Goal: Communication & Community: Connect with others

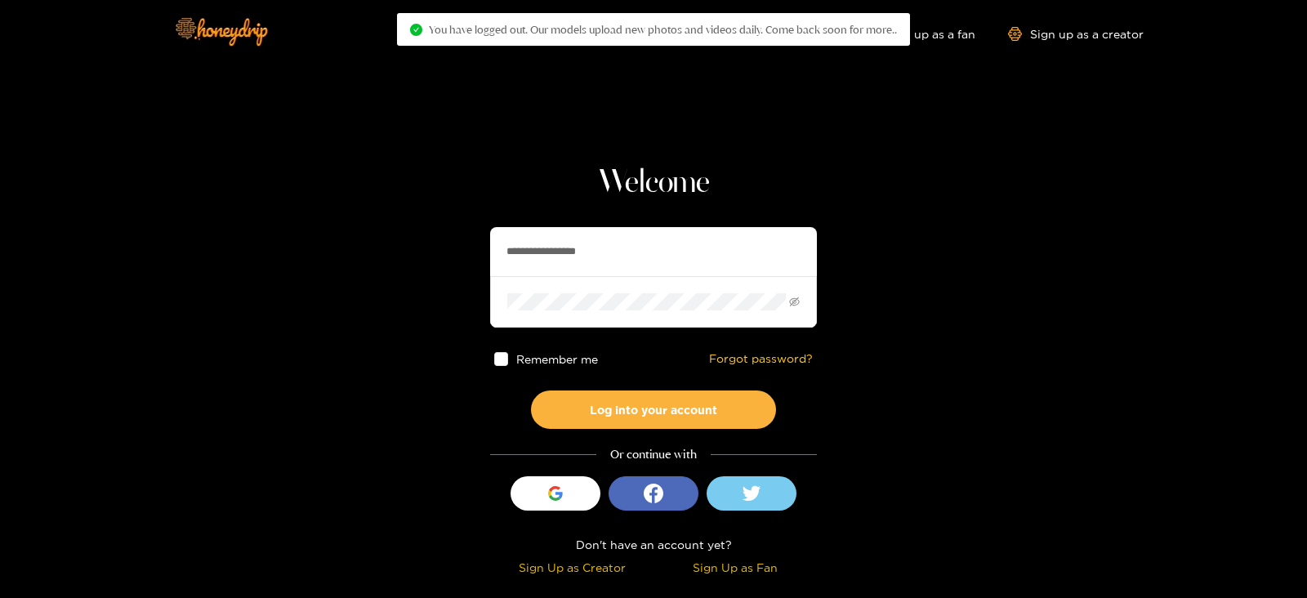
drag, startPoint x: 633, startPoint y: 271, endPoint x: 415, endPoint y: 281, distance: 218.3
click at [421, 282] on section "**********" at bounding box center [653, 290] width 1307 height 581
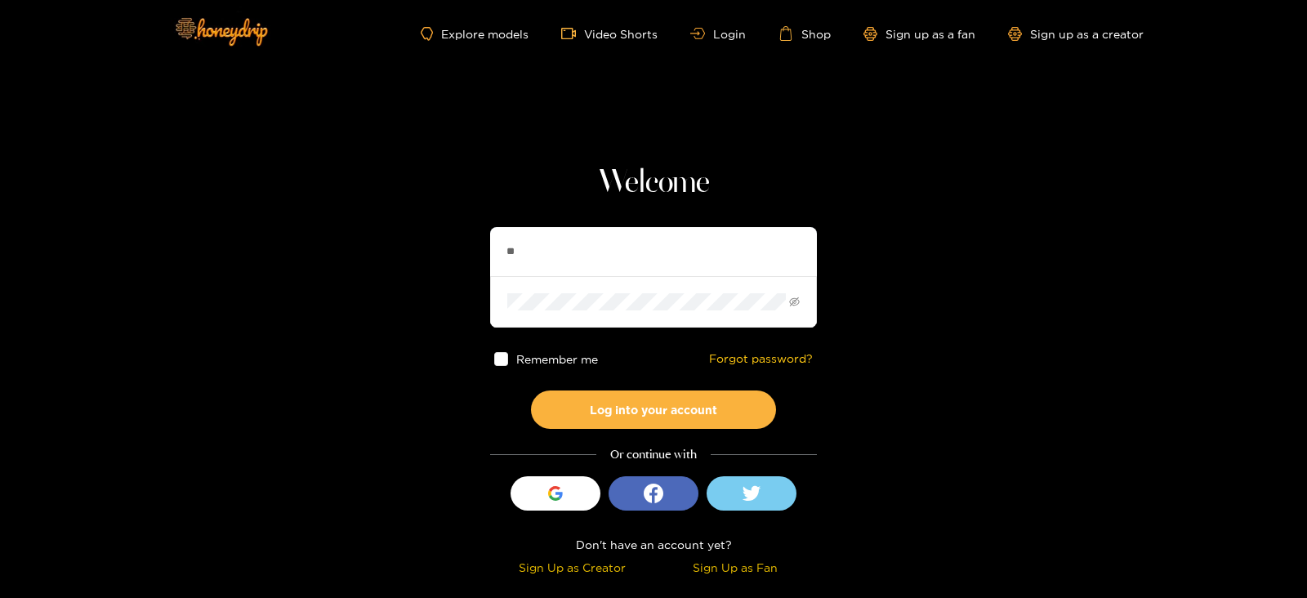
type input "**********"
click at [531, 390] on button "Log into your account" at bounding box center [653, 409] width 245 height 38
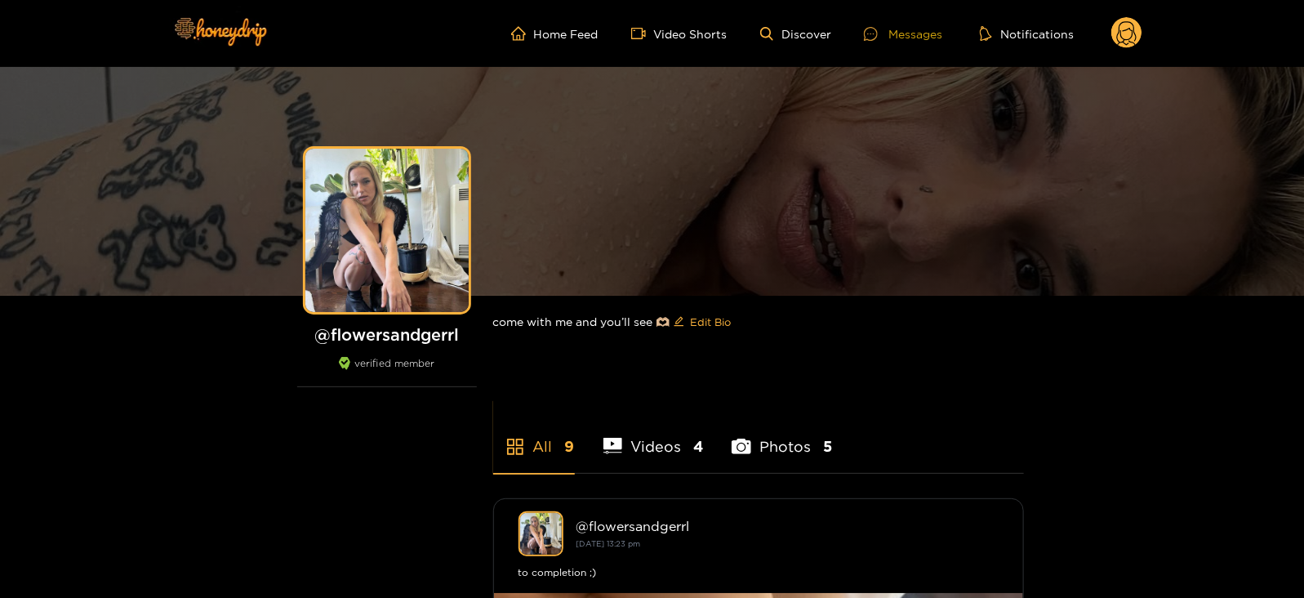
click at [942, 29] on div "Messages" at bounding box center [903, 34] width 78 height 19
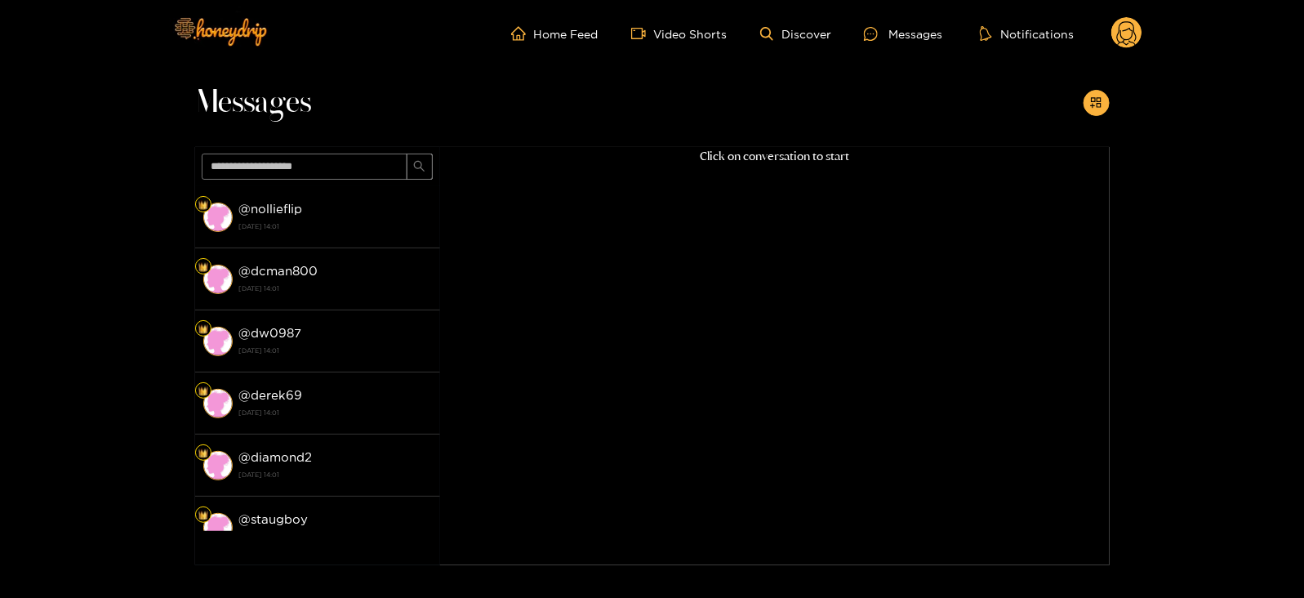
click at [1116, 35] on circle at bounding box center [1126, 32] width 31 height 31
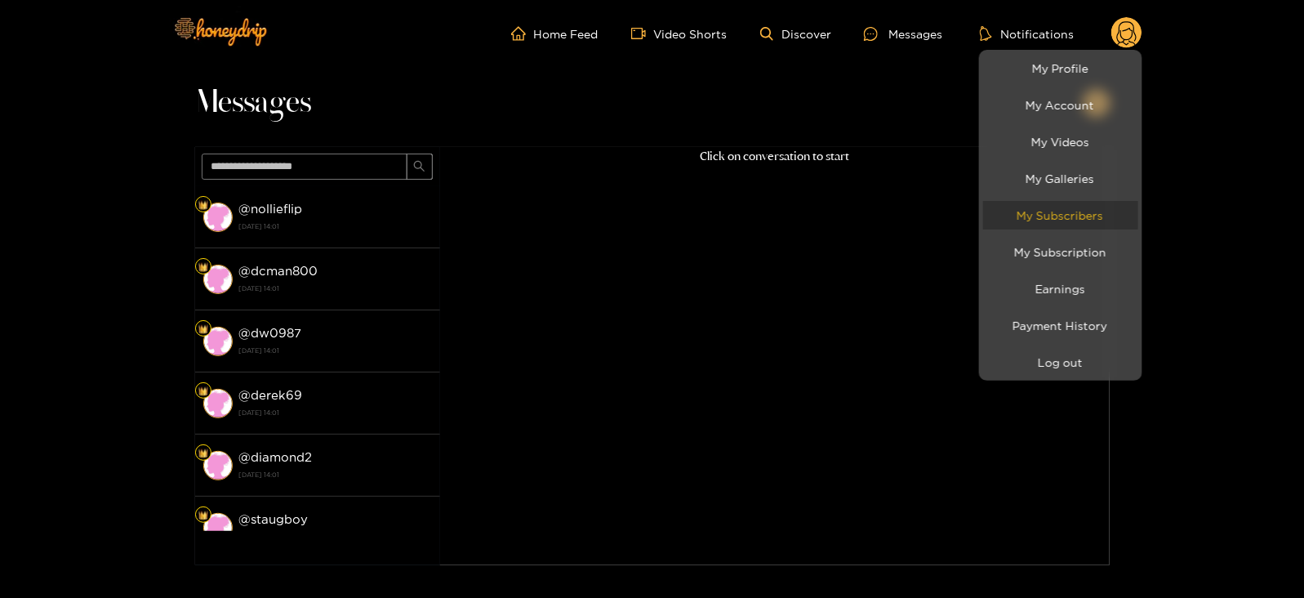
click at [1029, 218] on link "My Subscribers" at bounding box center [1060, 215] width 155 height 29
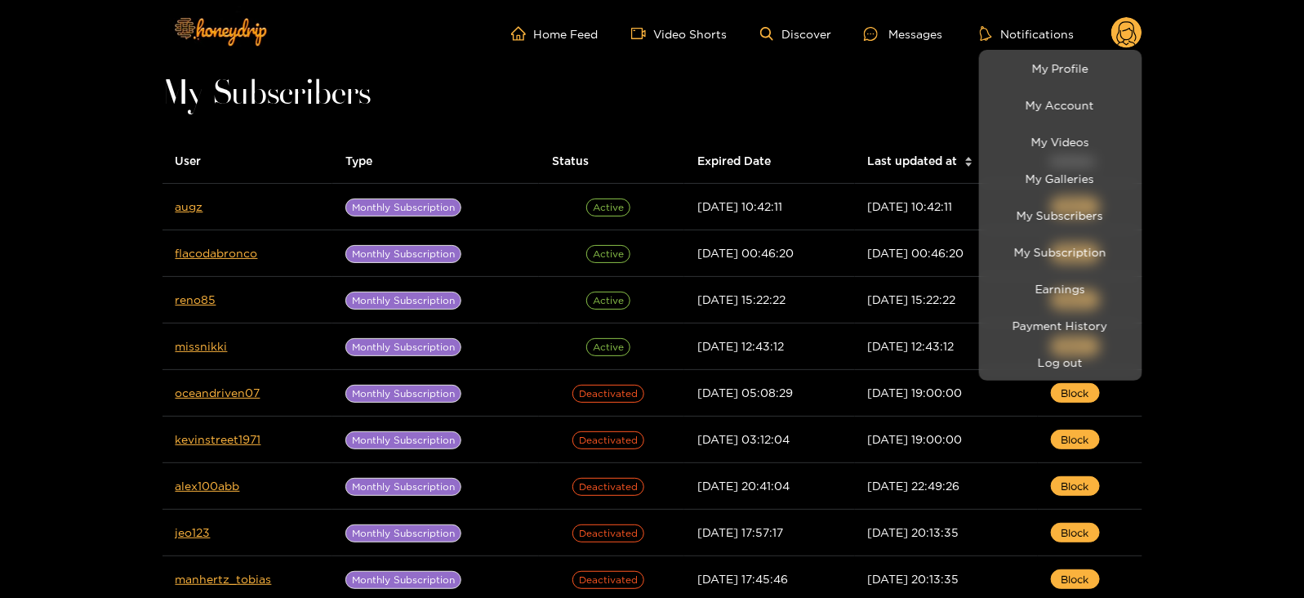
click at [183, 207] on div at bounding box center [652, 299] width 1304 height 598
click at [183, 207] on link "augz" at bounding box center [190, 206] width 28 height 12
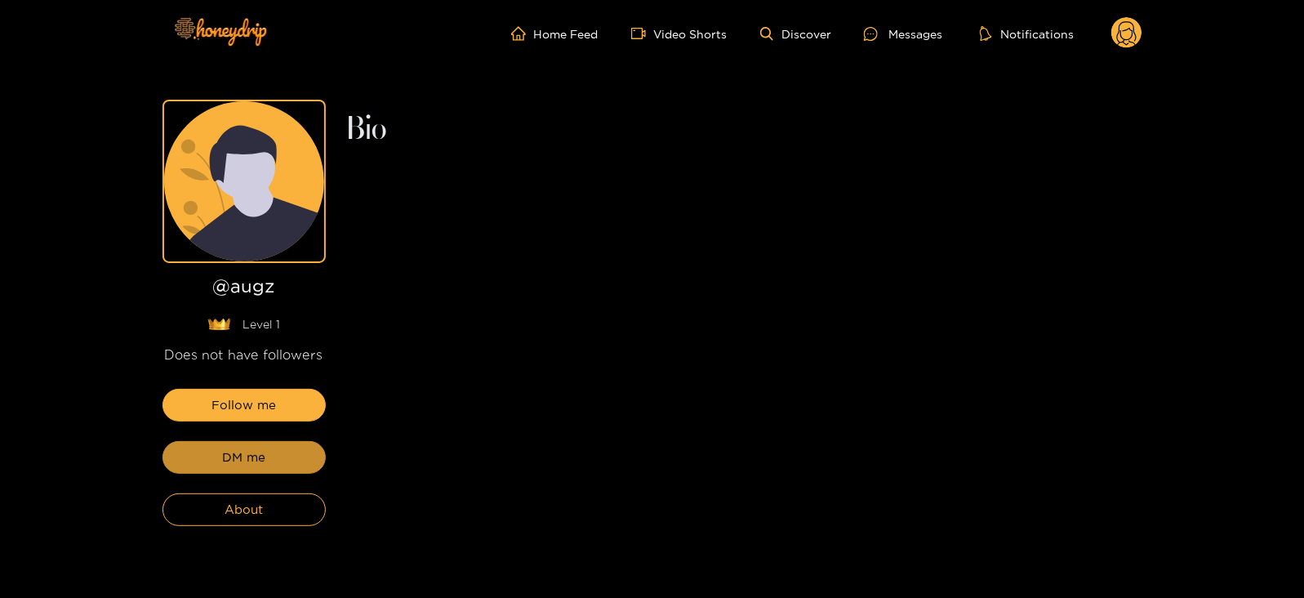
click at [209, 456] on button "DM me" at bounding box center [244, 457] width 163 height 33
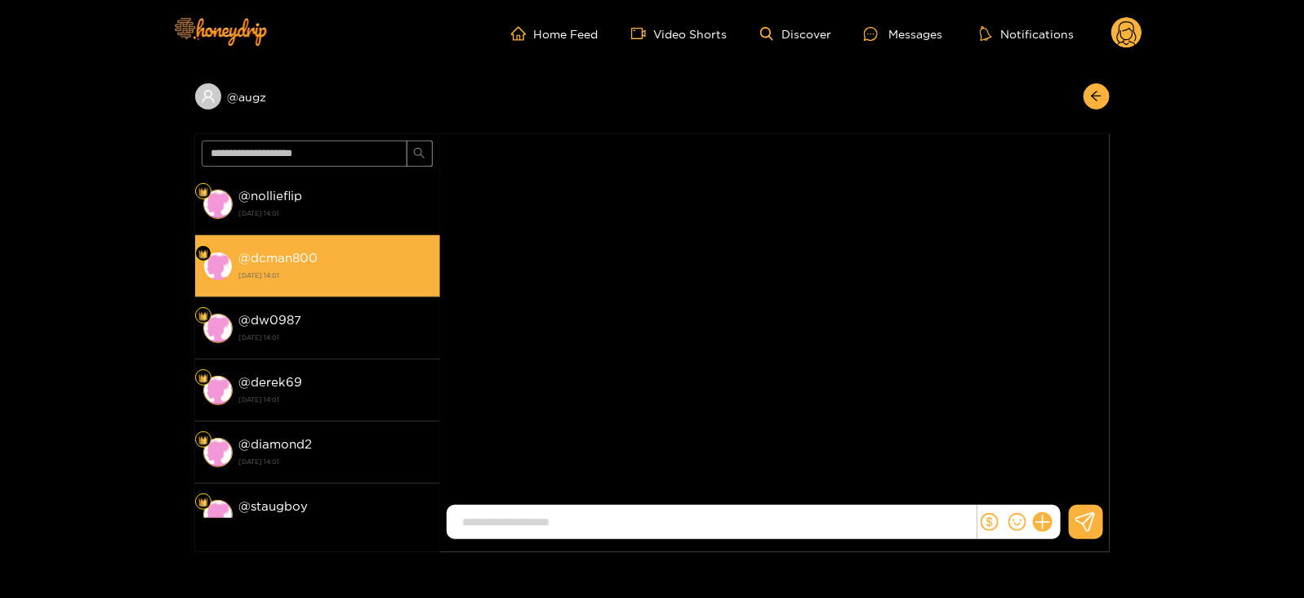
click at [307, 270] on strong "[DATE] 14:01" at bounding box center [335, 275] width 193 height 15
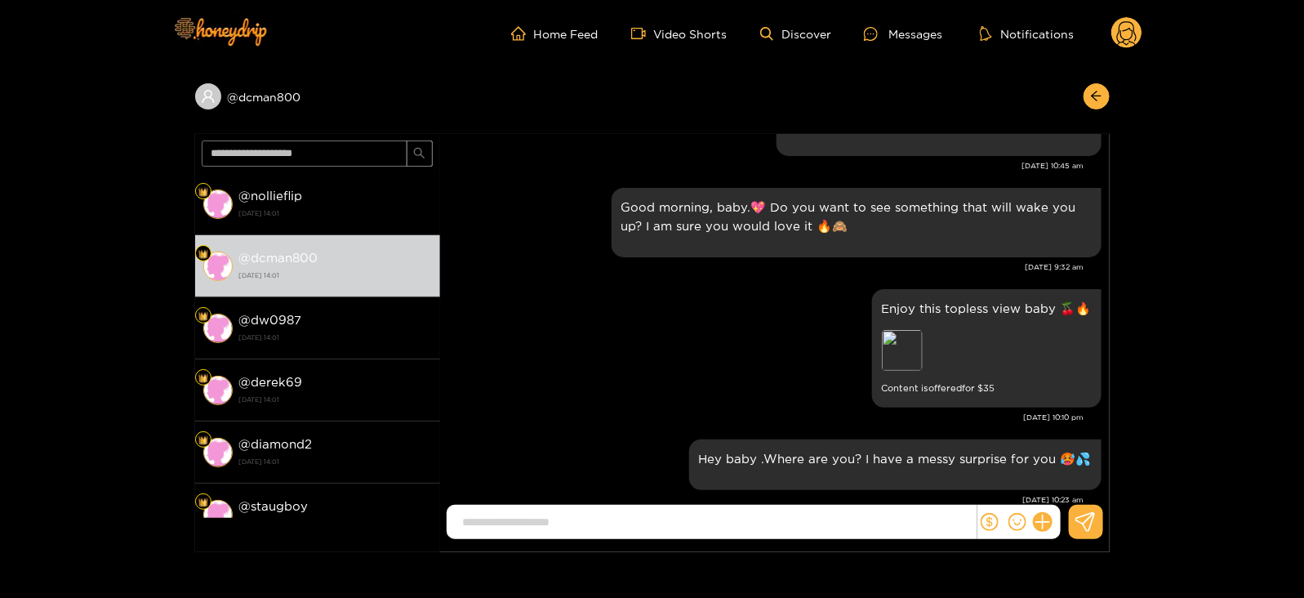
scroll to position [1908, 0]
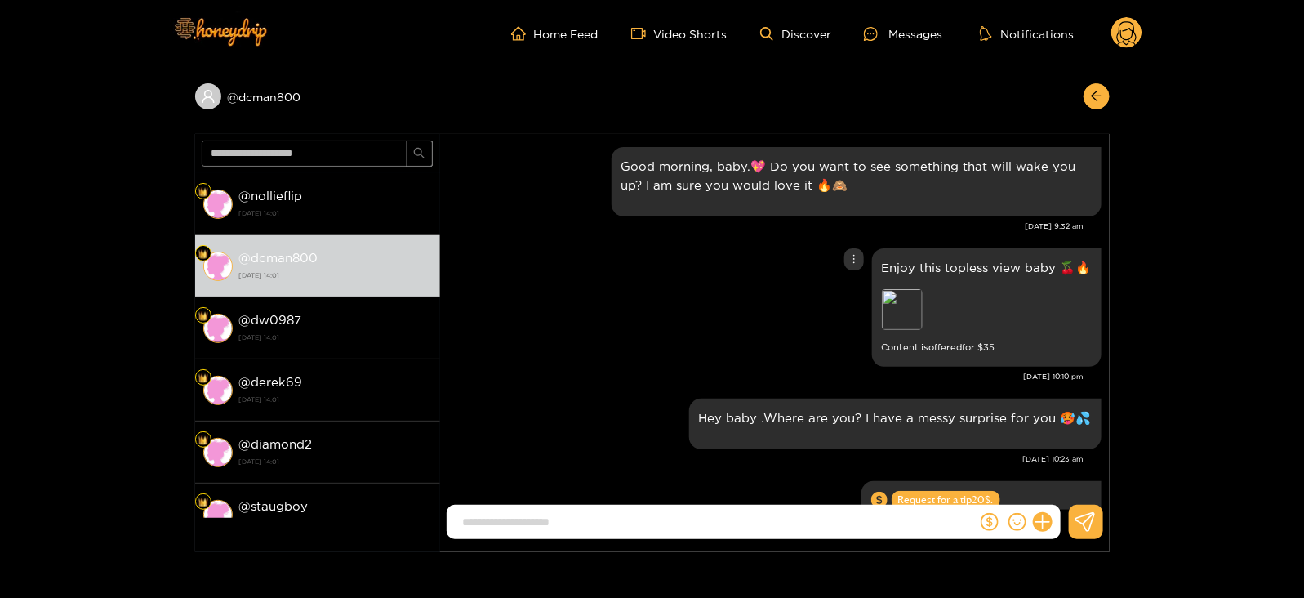
click at [919, 271] on div "Enjoy this topless view baby 🍒🔥 Preview Content is offered for $ 35" at bounding box center [987, 307] width 210 height 99
click at [907, 292] on div "Preview" at bounding box center [902, 309] width 41 height 41
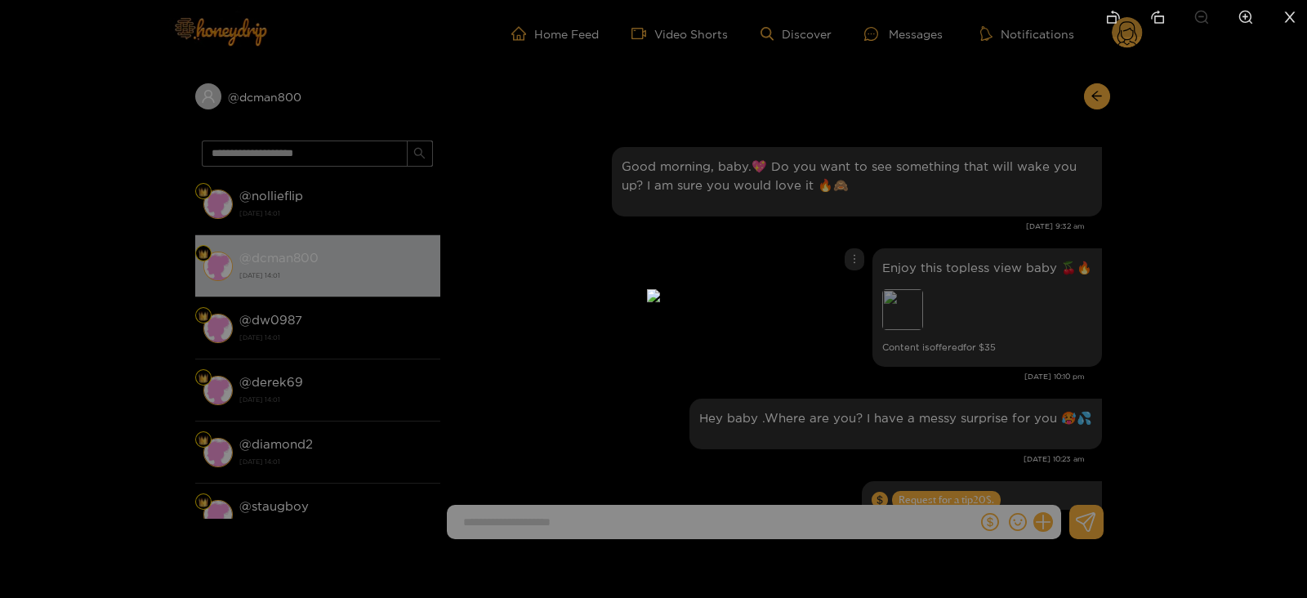
click at [1048, 253] on div at bounding box center [653, 299] width 1307 height 598
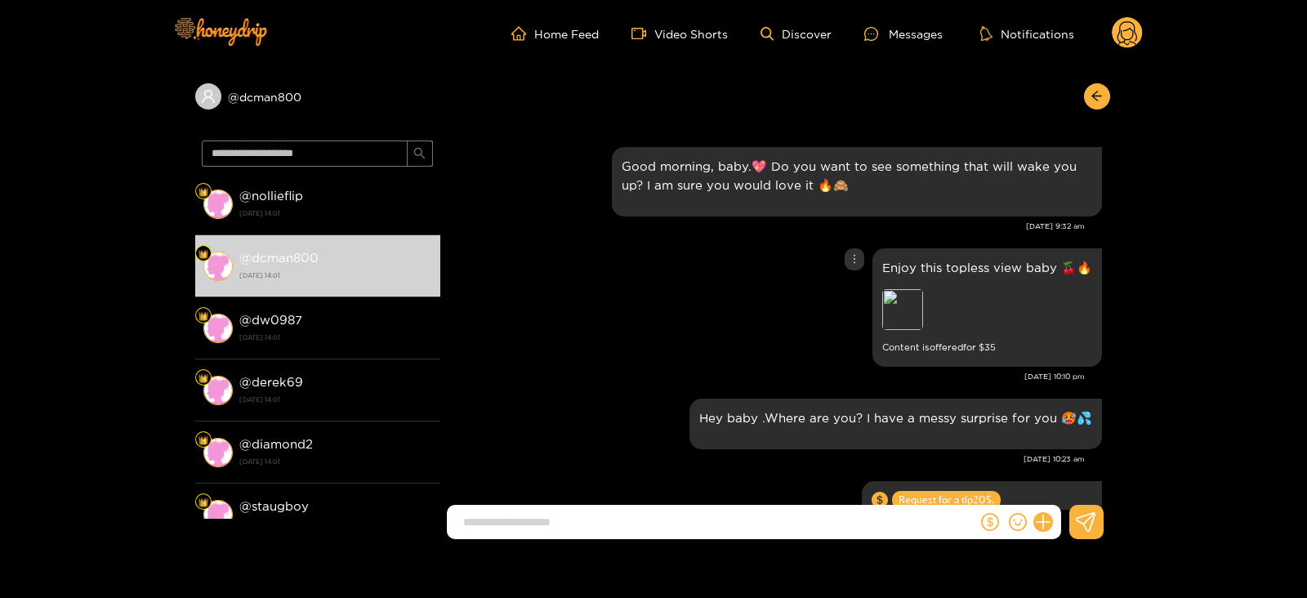
click at [1045, 253] on body "Home Feed Video Shorts Discover Messages Notifications 0 @ dcman800 @ nolliefli…" at bounding box center [652, 299] width 1304 height 598
click at [1045, 258] on p "Enjoy this topless view baby 🍒🔥" at bounding box center [987, 267] width 210 height 19
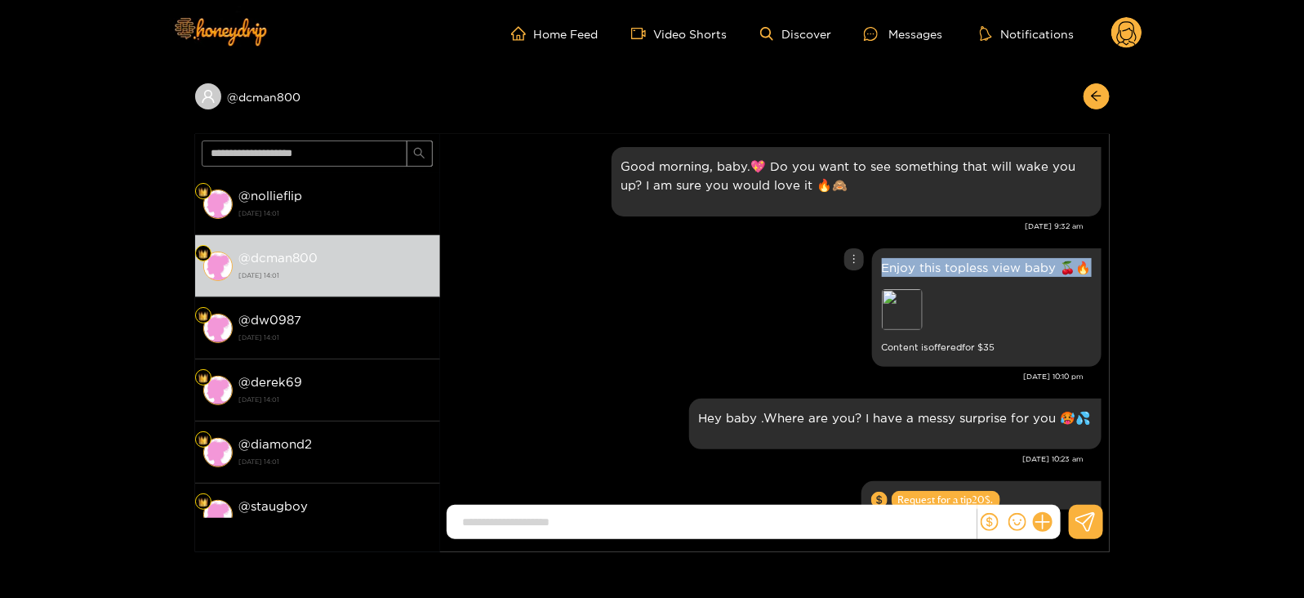
click at [1045, 258] on p "Enjoy this topless view baby 🍒🔥" at bounding box center [987, 267] width 210 height 19
copy p "Enjoy this topless view baby 🍒🔥"
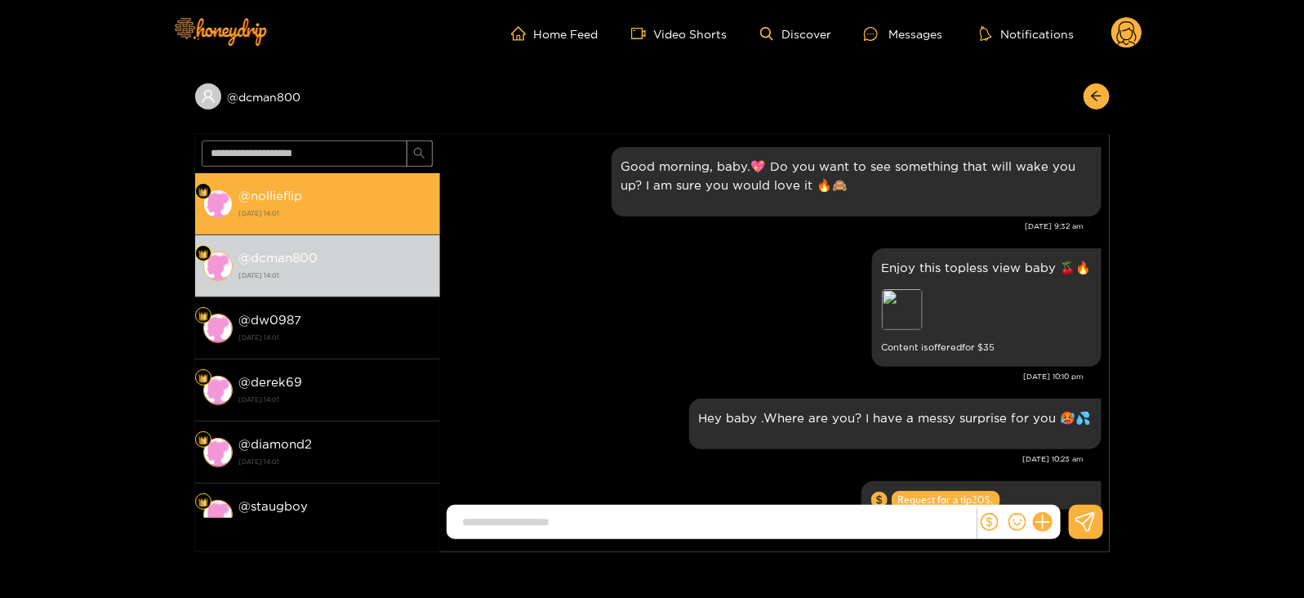
click at [335, 202] on div "@ nollieflip [DATE] 14:01" at bounding box center [335, 203] width 193 height 37
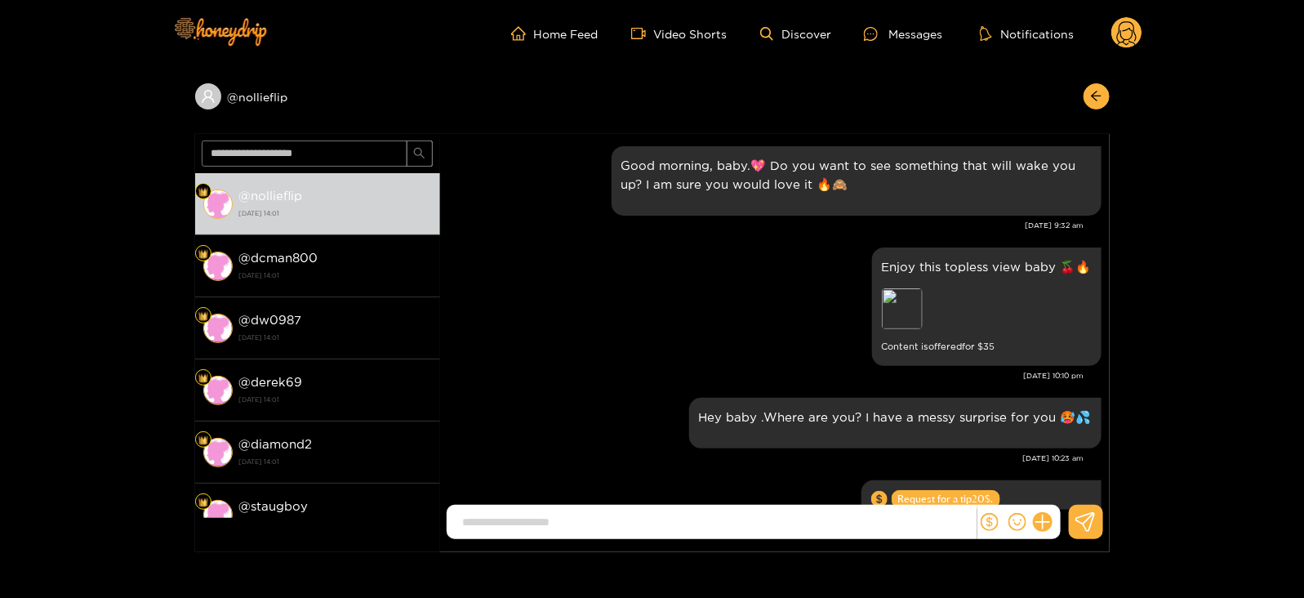
click at [1147, 30] on header "Home Feed Video Shorts Discover Messages Notifications 0" at bounding box center [652, 33] width 1304 height 67
click at [1134, 33] on circle at bounding box center [1126, 32] width 31 height 31
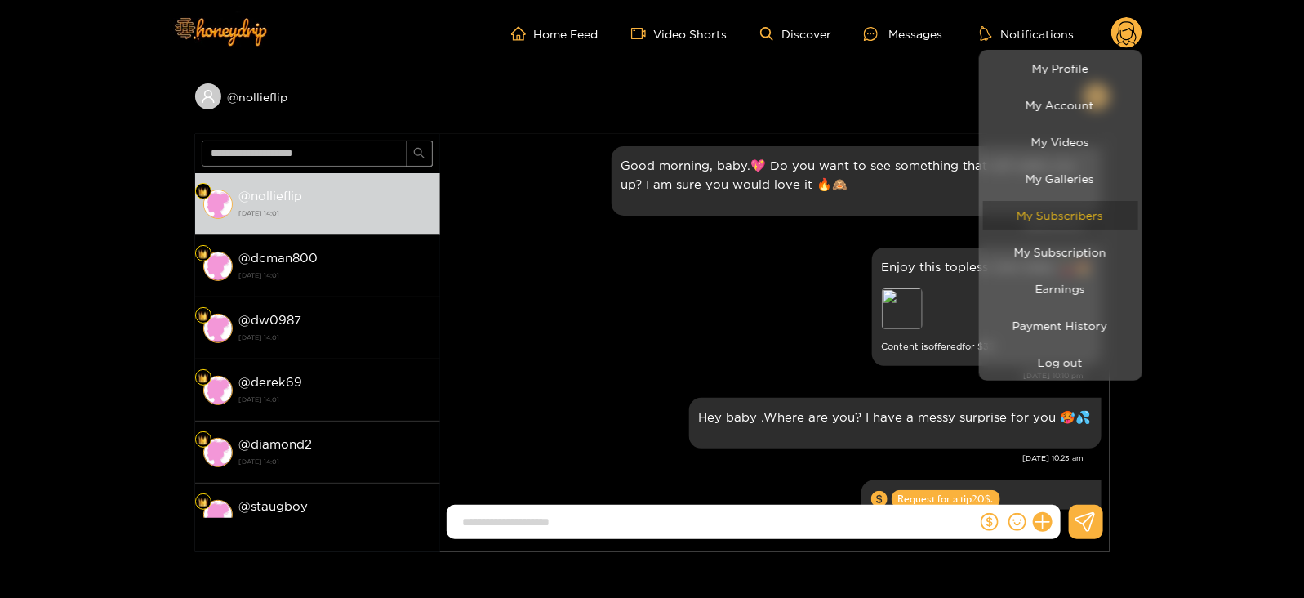
click at [1036, 225] on link "My Subscribers" at bounding box center [1060, 215] width 155 height 29
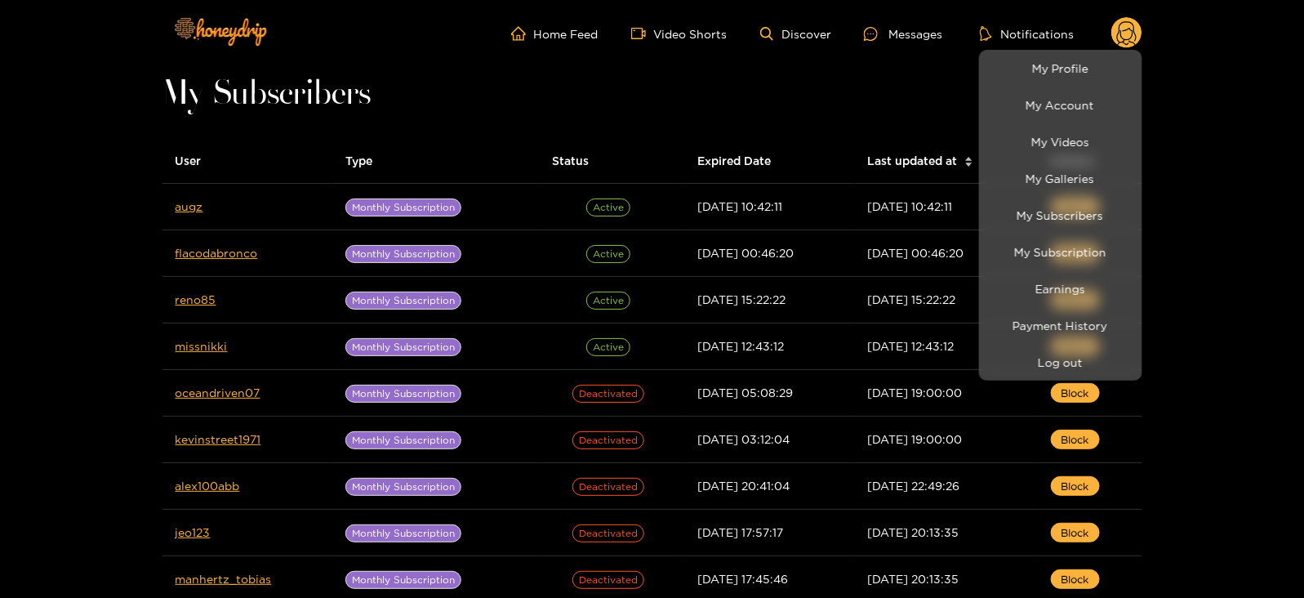
click at [187, 206] on div at bounding box center [652, 299] width 1304 height 598
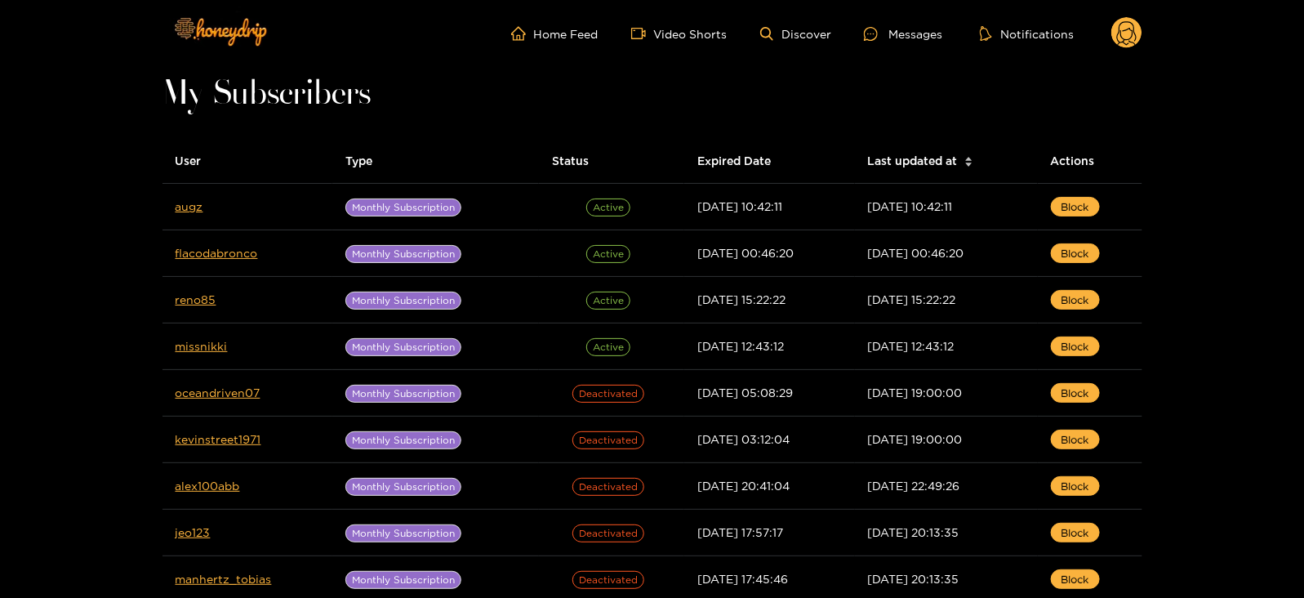
click at [187, 206] on link "augz" at bounding box center [190, 206] width 28 height 12
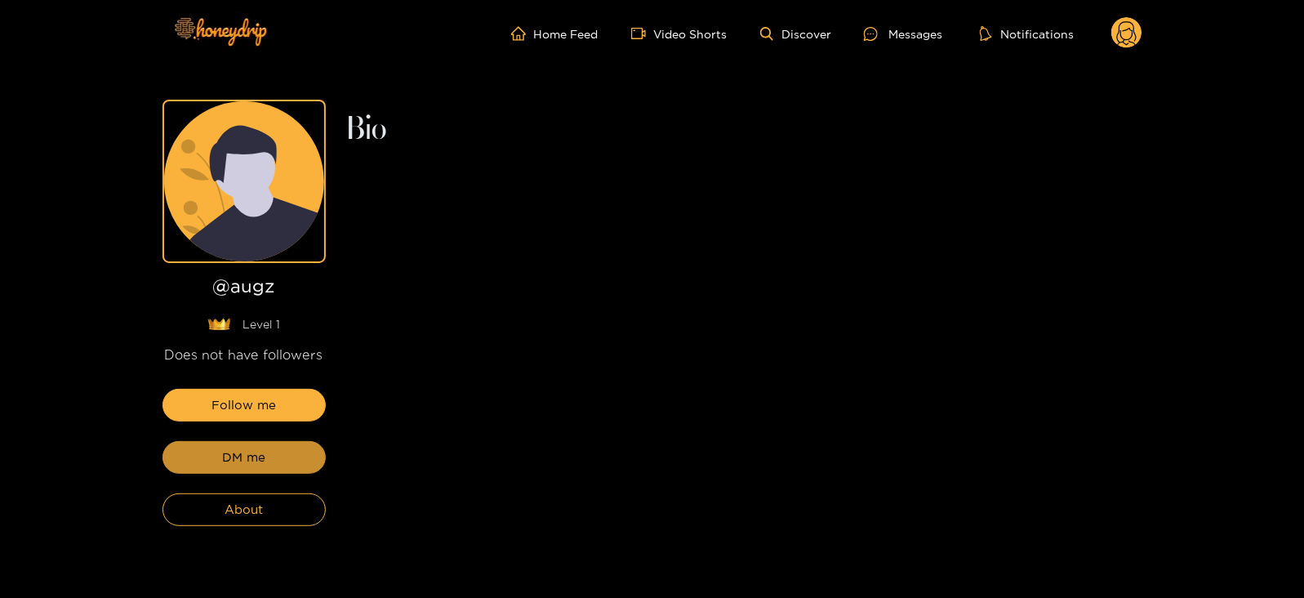
click at [276, 452] on button "DM me" at bounding box center [244, 457] width 163 height 33
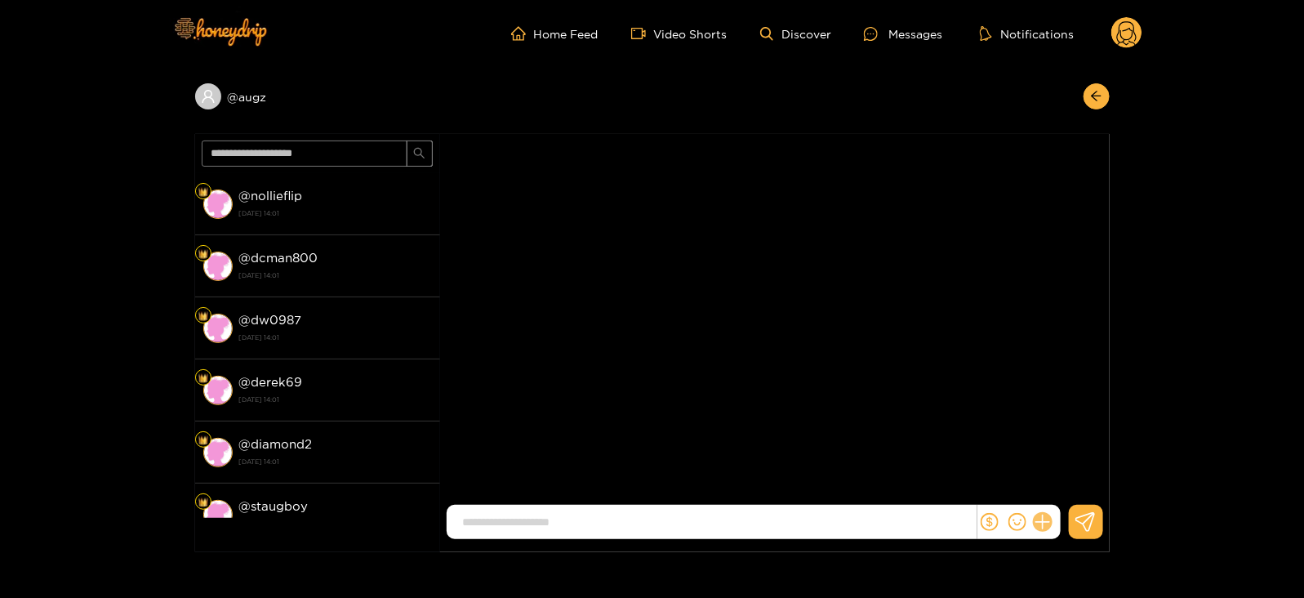
click at [1037, 520] on icon at bounding box center [1042, 522] width 19 height 19
click at [1065, 497] on button at bounding box center [1073, 482] width 57 height 37
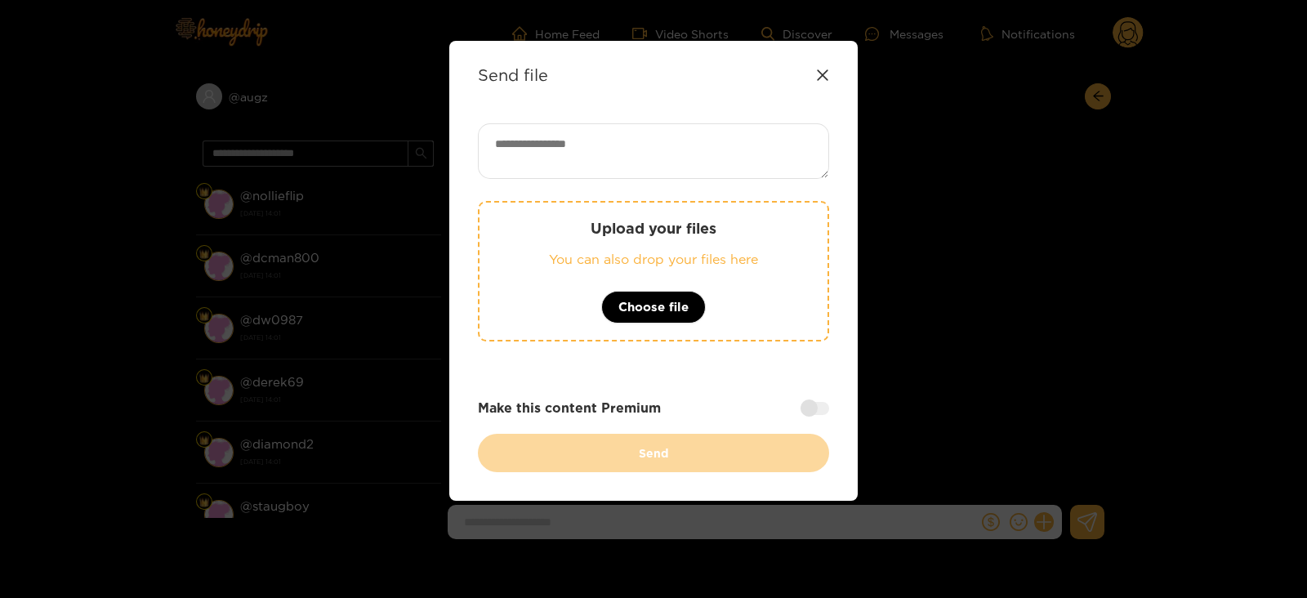
click at [643, 157] on textarea at bounding box center [653, 151] width 351 height 56
paste textarea "**********"
type textarea "**********"
click at [641, 235] on p "Upload your files" at bounding box center [653, 228] width 283 height 19
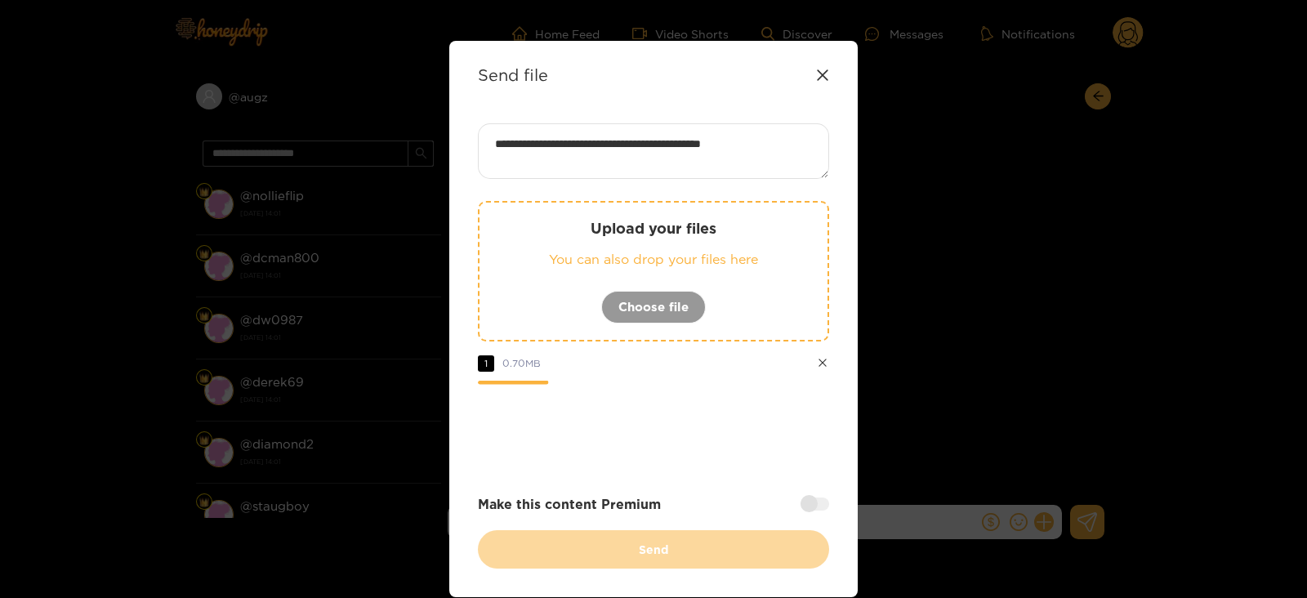
click at [812, 501] on div at bounding box center [814, 503] width 29 height 13
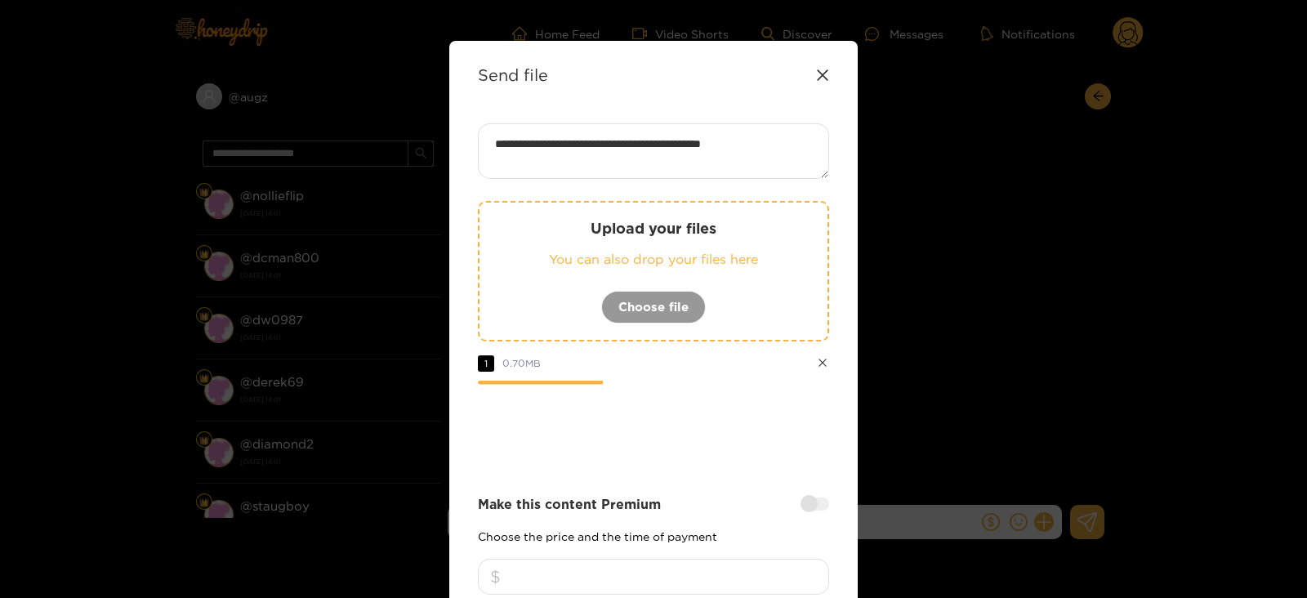
click at [647, 568] on input "number" at bounding box center [653, 577] width 351 height 36
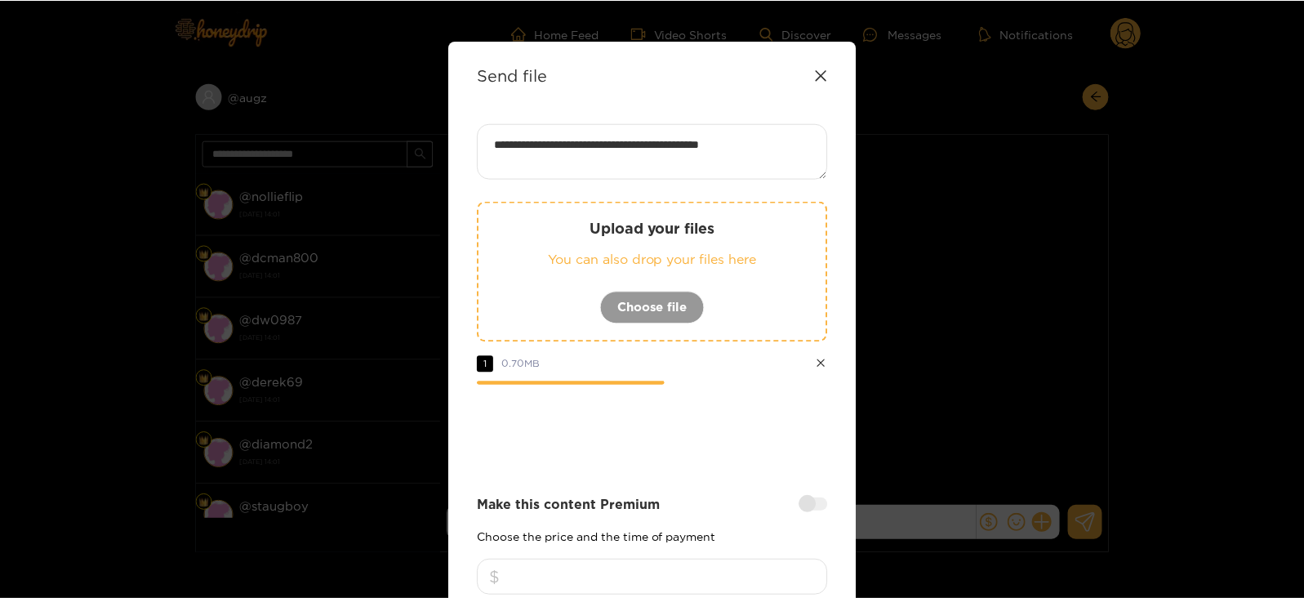
scroll to position [196, 0]
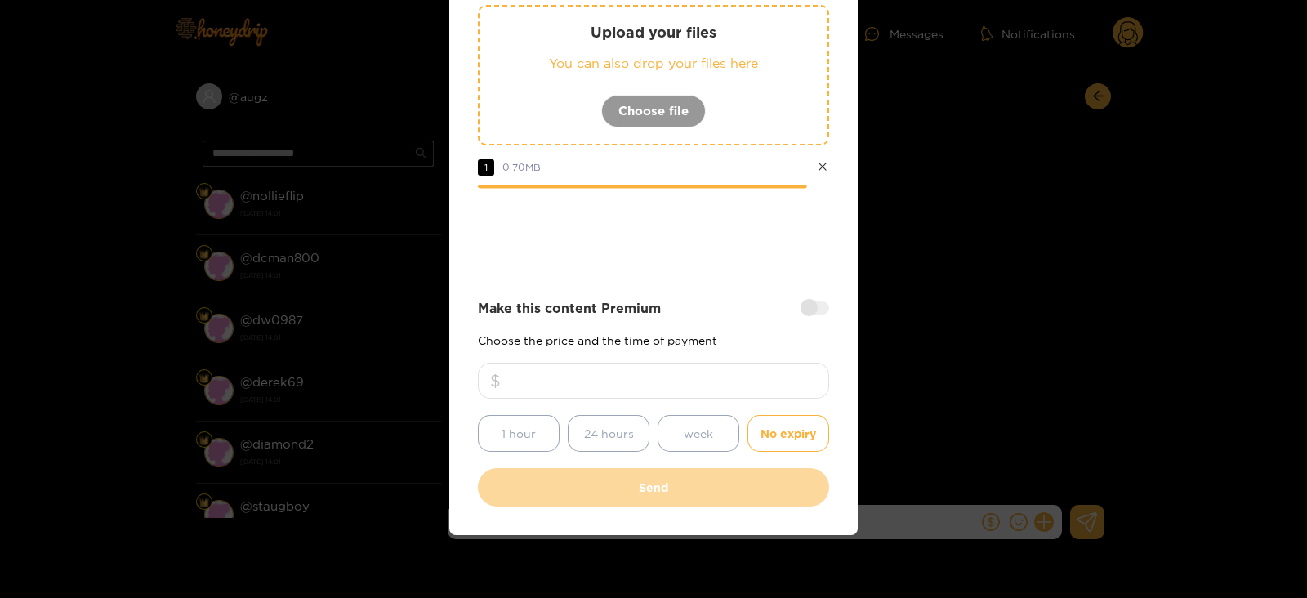
type input "**"
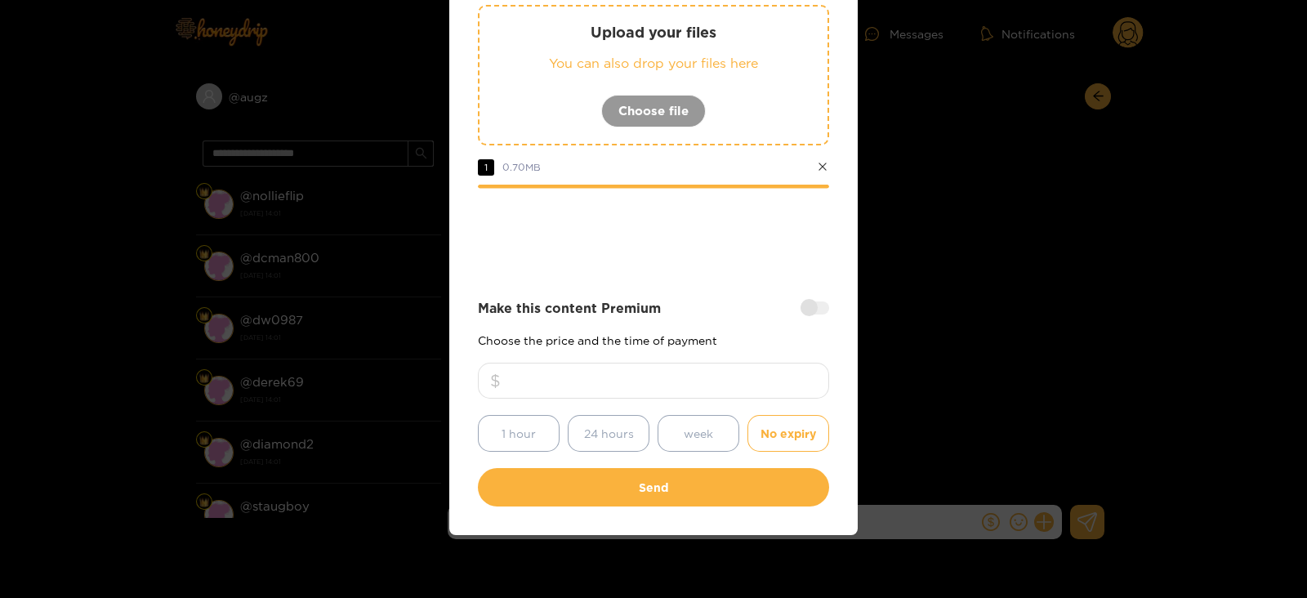
click at [600, 513] on div "**********" at bounding box center [653, 190] width 408 height 690
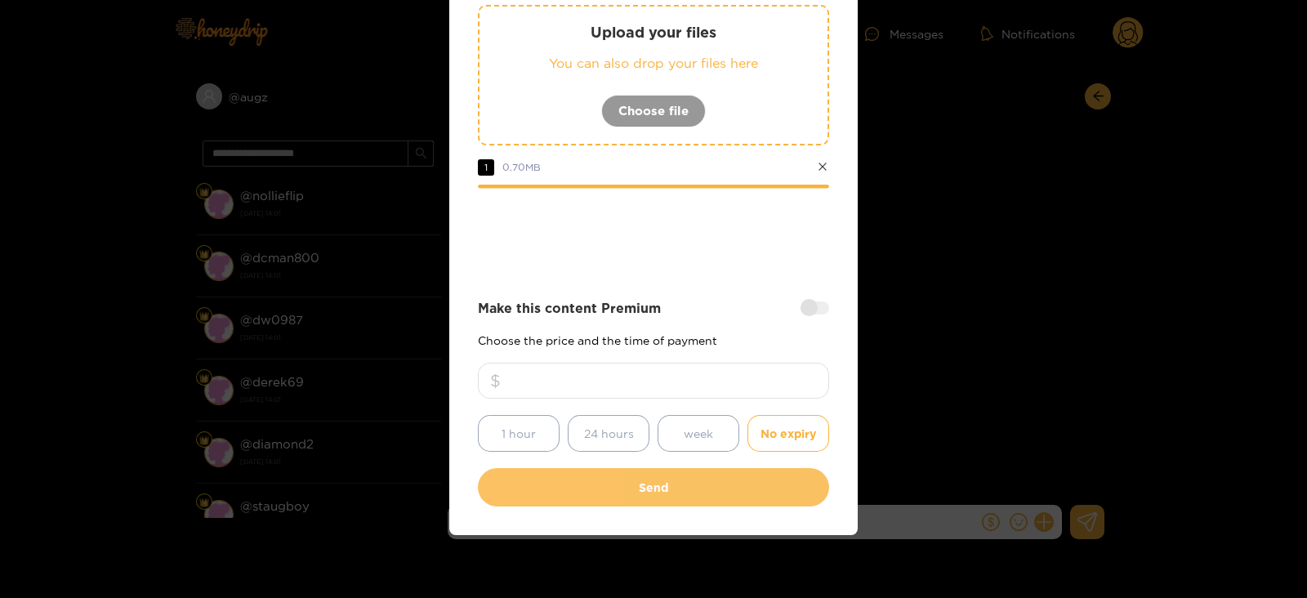
click at [585, 483] on button "Send" at bounding box center [653, 487] width 351 height 38
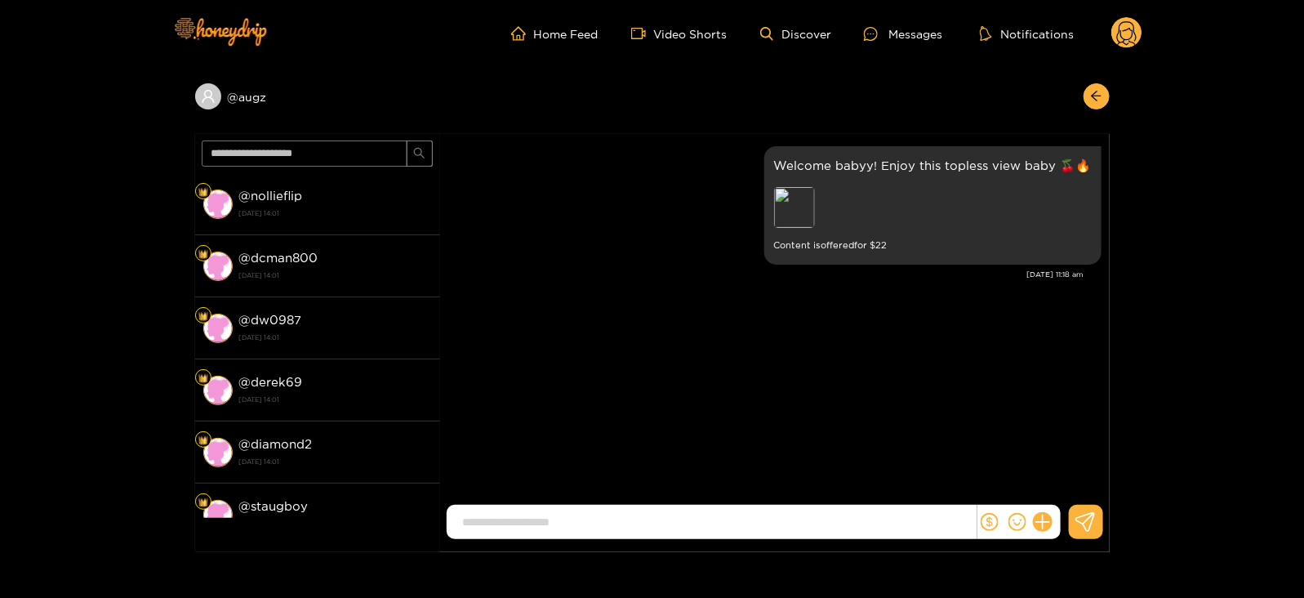
scroll to position [100, 0]
click at [1111, 32] on icon at bounding box center [1126, 33] width 31 height 33
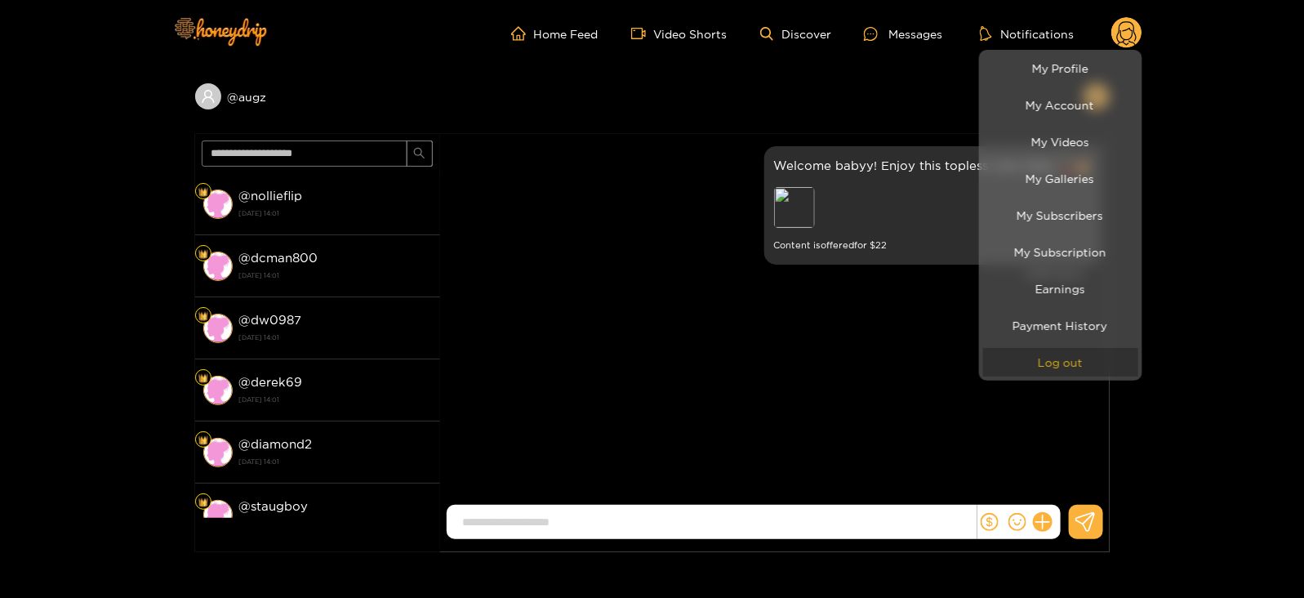
click at [1056, 359] on button "Log out" at bounding box center [1060, 362] width 155 height 29
